Goal: Information Seeking & Learning: Find specific fact

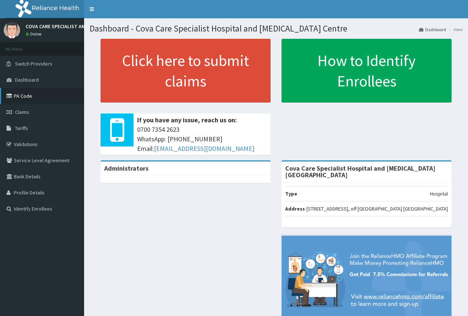
click at [26, 92] on link "PA Code" at bounding box center [42, 96] width 84 height 16
click at [44, 131] on link "Tariffs" at bounding box center [42, 128] width 84 height 16
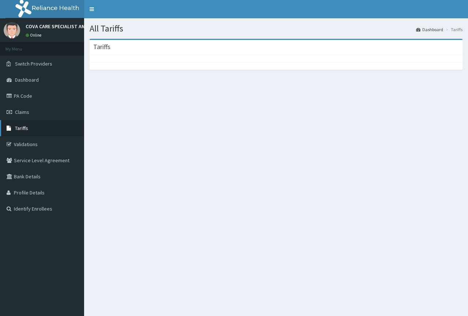
click at [49, 129] on link "Tariffs" at bounding box center [42, 128] width 84 height 16
click at [22, 100] on link "PA Code" at bounding box center [42, 96] width 84 height 16
click at [24, 96] on link "PA Code" at bounding box center [42, 96] width 84 height 16
click at [17, 130] on span "Tariffs" at bounding box center [21, 128] width 13 height 7
click at [23, 78] on span "Dashboard" at bounding box center [27, 79] width 24 height 7
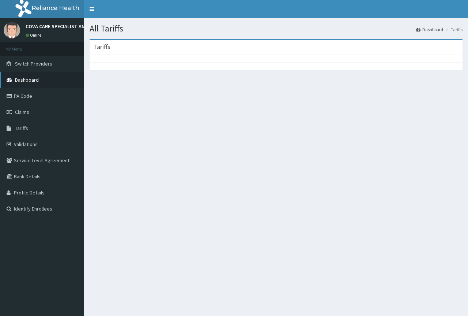
click at [23, 78] on span "Dashboard" at bounding box center [27, 79] width 24 height 7
drag, startPoint x: 128, startPoint y: 83, endPoint x: 114, endPoint y: 111, distance: 31.3
click at [114, 111] on section "Tariffs" at bounding box center [276, 78] width 384 height 91
click at [24, 128] on span "Tariffs" at bounding box center [21, 128] width 13 height 7
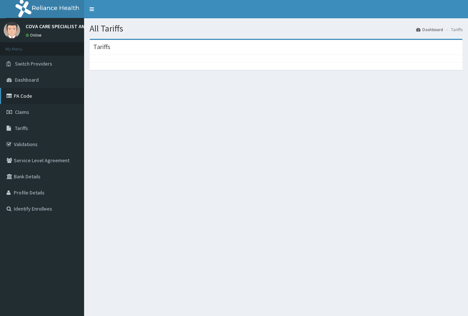
click at [22, 95] on link "PA Code" at bounding box center [42, 96] width 84 height 16
click at [452, 30] on li "Tariffs" at bounding box center [453, 29] width 19 height 6
click at [7, 128] on icon at bounding box center [10, 128] width 7 height 5
drag, startPoint x: 7, startPoint y: 128, endPoint x: 128, endPoint y: 130, distance: 121.1
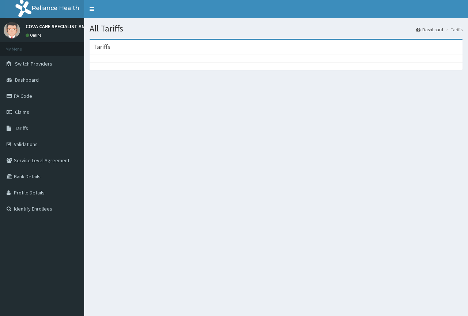
click at [128, 130] on div "All Tariffs Dashboard Tariffs Tariffs" at bounding box center [276, 176] width 384 height 316
click at [34, 133] on link "Tariffs" at bounding box center [42, 128] width 84 height 16
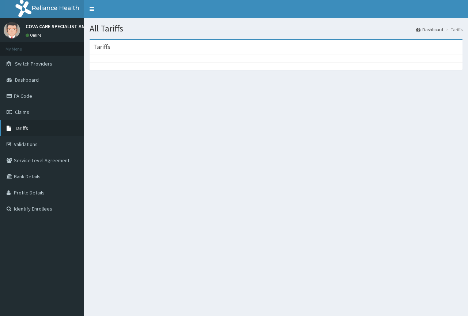
click at [34, 130] on link "Tariffs" at bounding box center [42, 128] width 84 height 16
click at [24, 128] on span "Tariffs" at bounding box center [21, 128] width 13 height 7
click at [25, 101] on link "PA Code" at bounding box center [42, 96] width 84 height 16
click at [27, 98] on link "PA Code" at bounding box center [42, 96] width 84 height 16
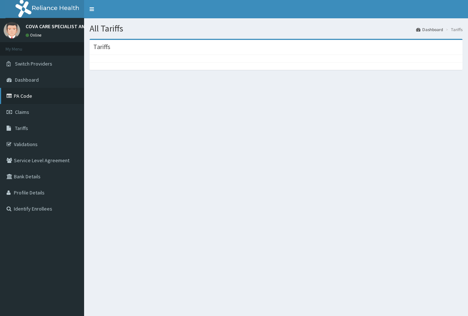
click at [27, 96] on link "PA Code" at bounding box center [42, 96] width 84 height 16
click at [29, 99] on link "PA Code" at bounding box center [42, 96] width 84 height 16
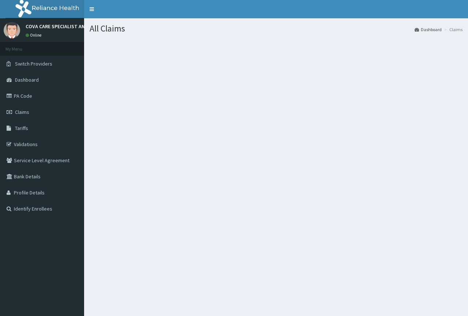
drag, startPoint x: 192, startPoint y: 151, endPoint x: 213, endPoint y: 122, distance: 35.7
click at [213, 122] on section at bounding box center [276, 78] width 384 height 91
click at [22, 128] on span "Tariffs" at bounding box center [21, 128] width 13 height 7
click at [7, 128] on icon at bounding box center [10, 128] width 7 height 5
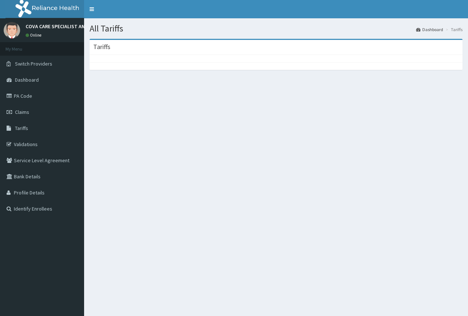
click at [452, 30] on li "Tariffs" at bounding box center [453, 29] width 19 height 6
drag, startPoint x: 14, startPoint y: 40, endPoint x: 39, endPoint y: 57, distance: 30.8
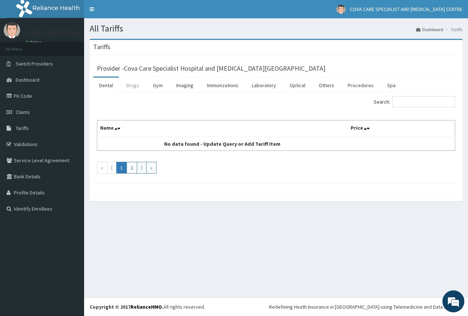
click at [128, 87] on link "Drugs" at bounding box center [133, 85] width 25 height 15
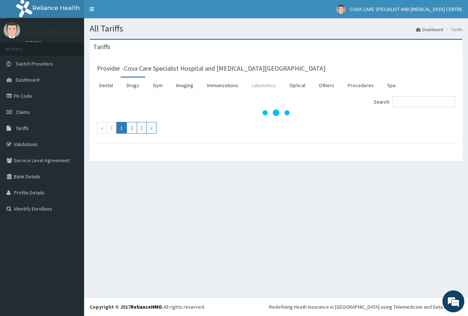
click at [265, 87] on link "Laboratory" at bounding box center [264, 85] width 36 height 15
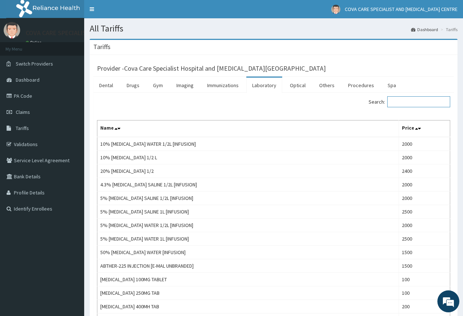
click at [418, 101] on input "Search:" at bounding box center [418, 101] width 63 height 11
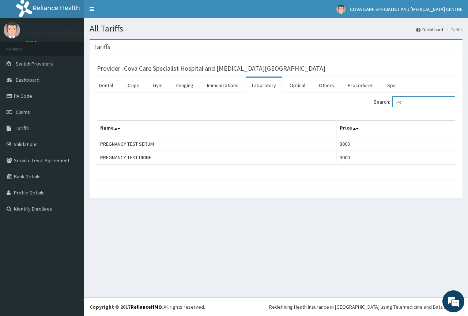
type input "P"
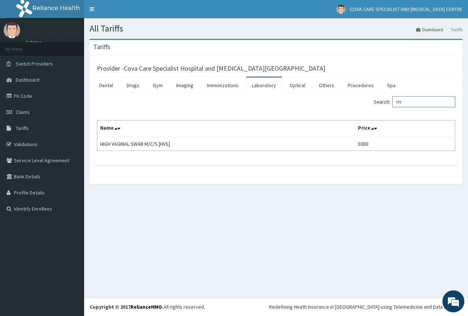
type input "H"
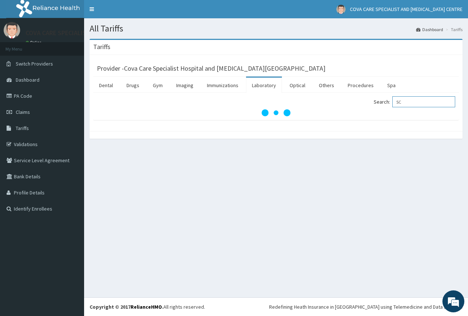
type input "S"
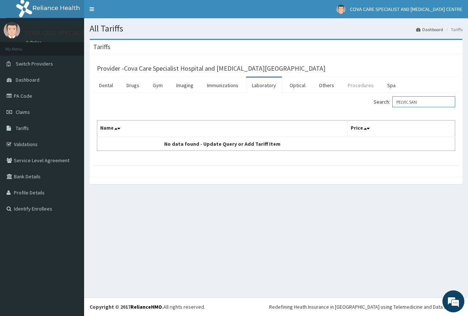
type input "PELVIC SAN"
click at [354, 82] on link "Procedures" at bounding box center [361, 85] width 38 height 15
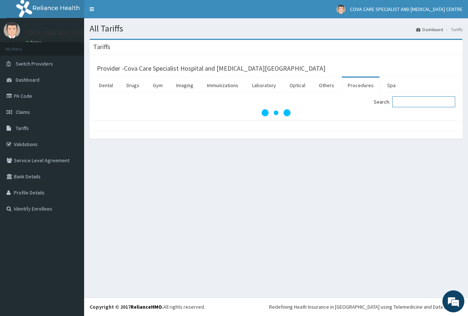
click at [414, 104] on input "Search:" at bounding box center [424, 101] width 63 height 11
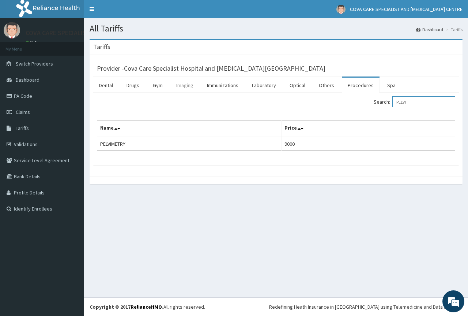
type input "PELVI"
click at [189, 87] on link "Imaging" at bounding box center [185, 85] width 29 height 15
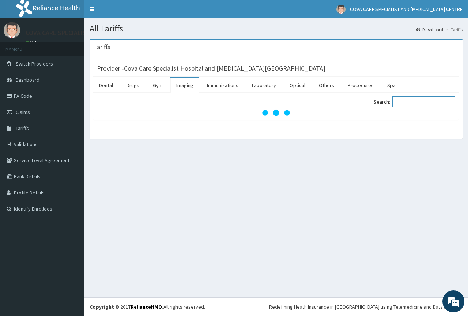
click at [415, 102] on input "Search:" at bounding box center [424, 101] width 63 height 11
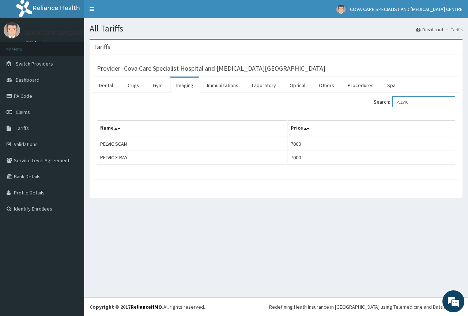
type input "PELVIC"
